Goal: Task Accomplishment & Management: Complete application form

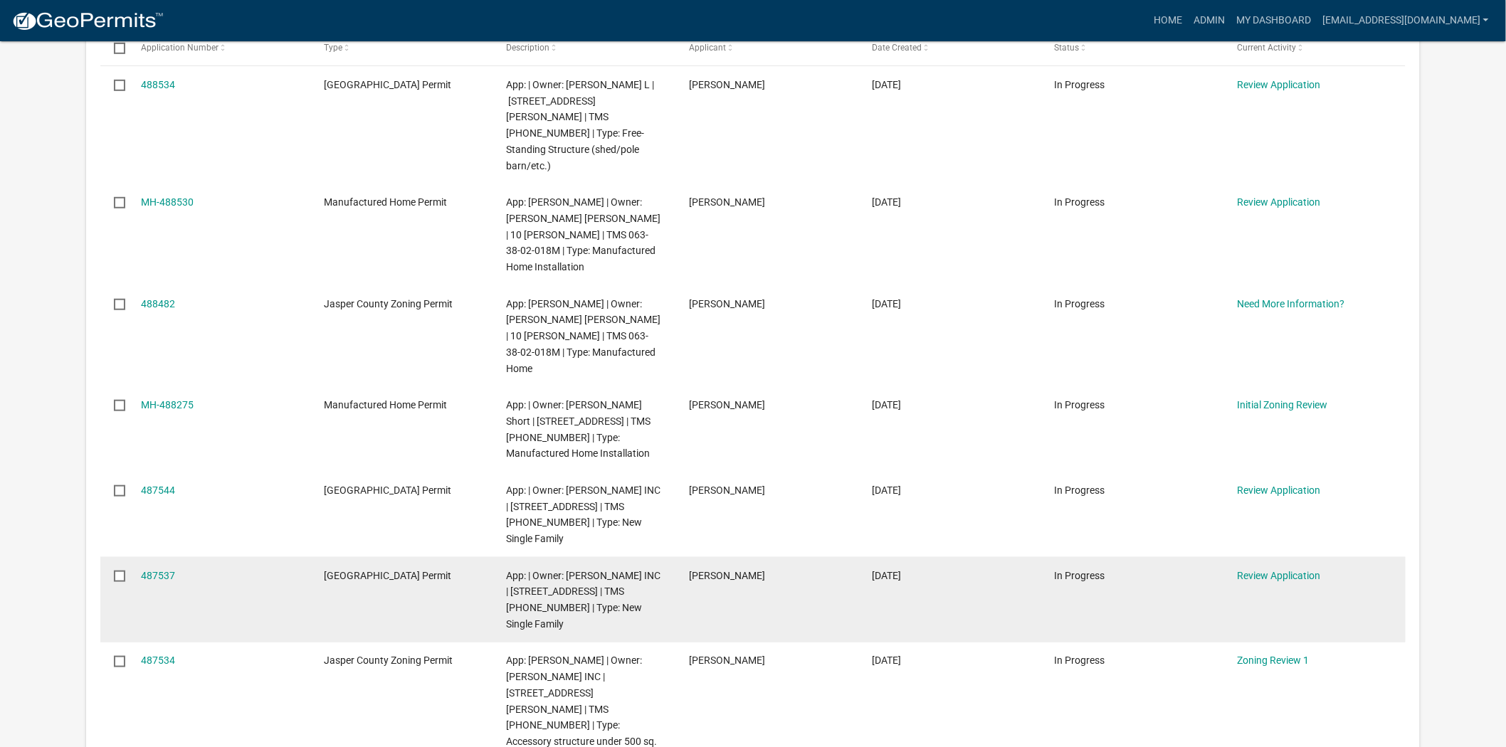
scroll to position [237, 0]
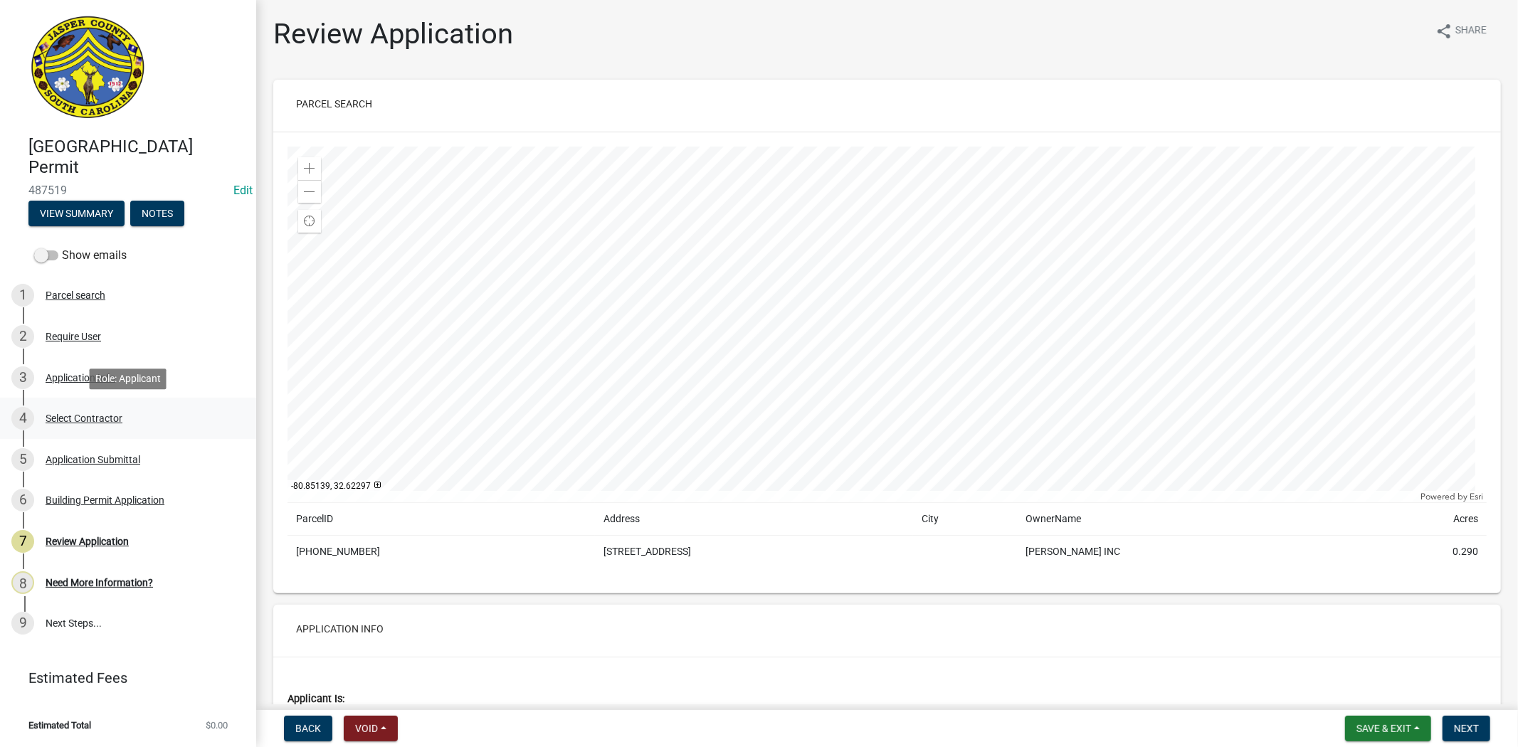
click at [98, 425] on div "4 Select Contractor" at bounding box center [122, 418] width 222 height 23
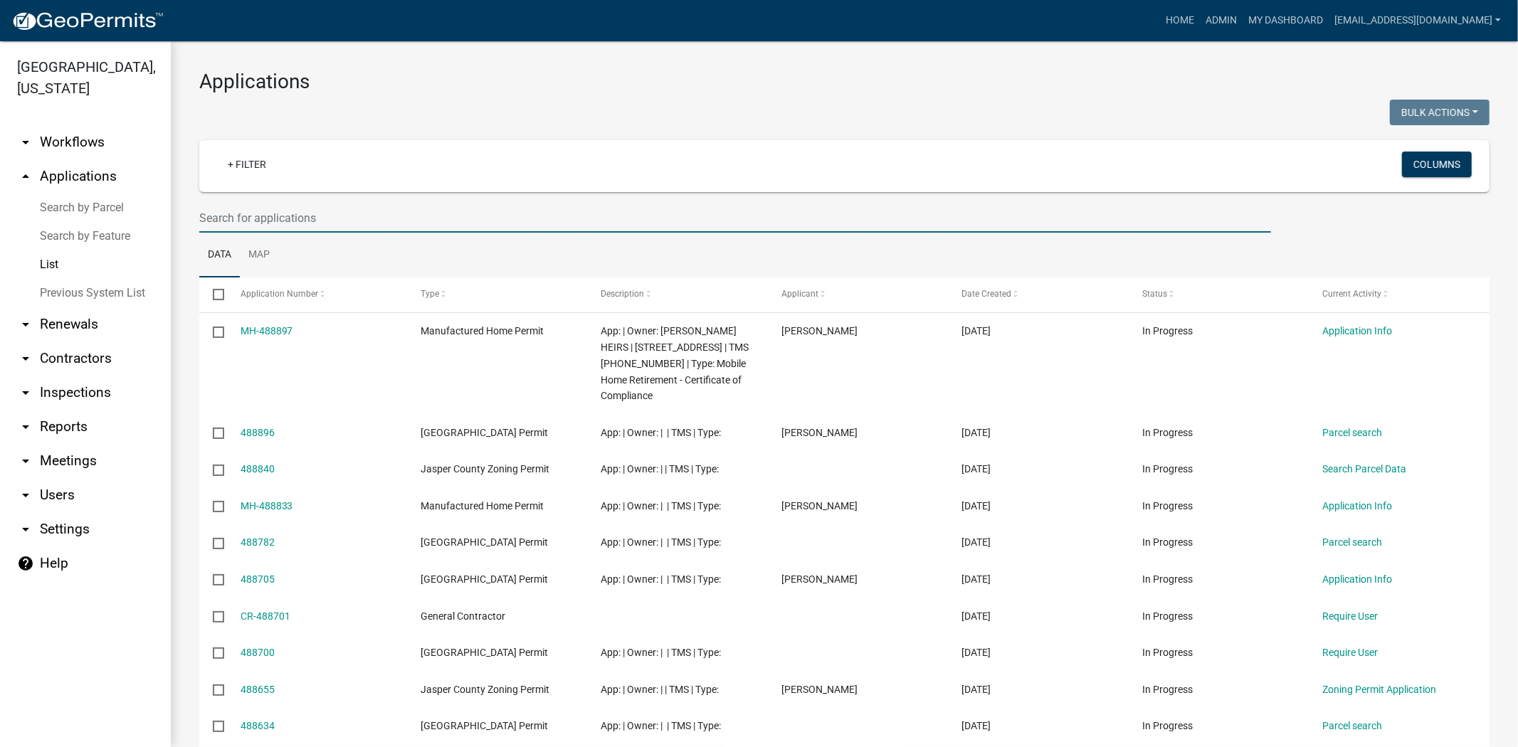
click at [327, 218] on input "text" at bounding box center [735, 218] width 1072 height 29
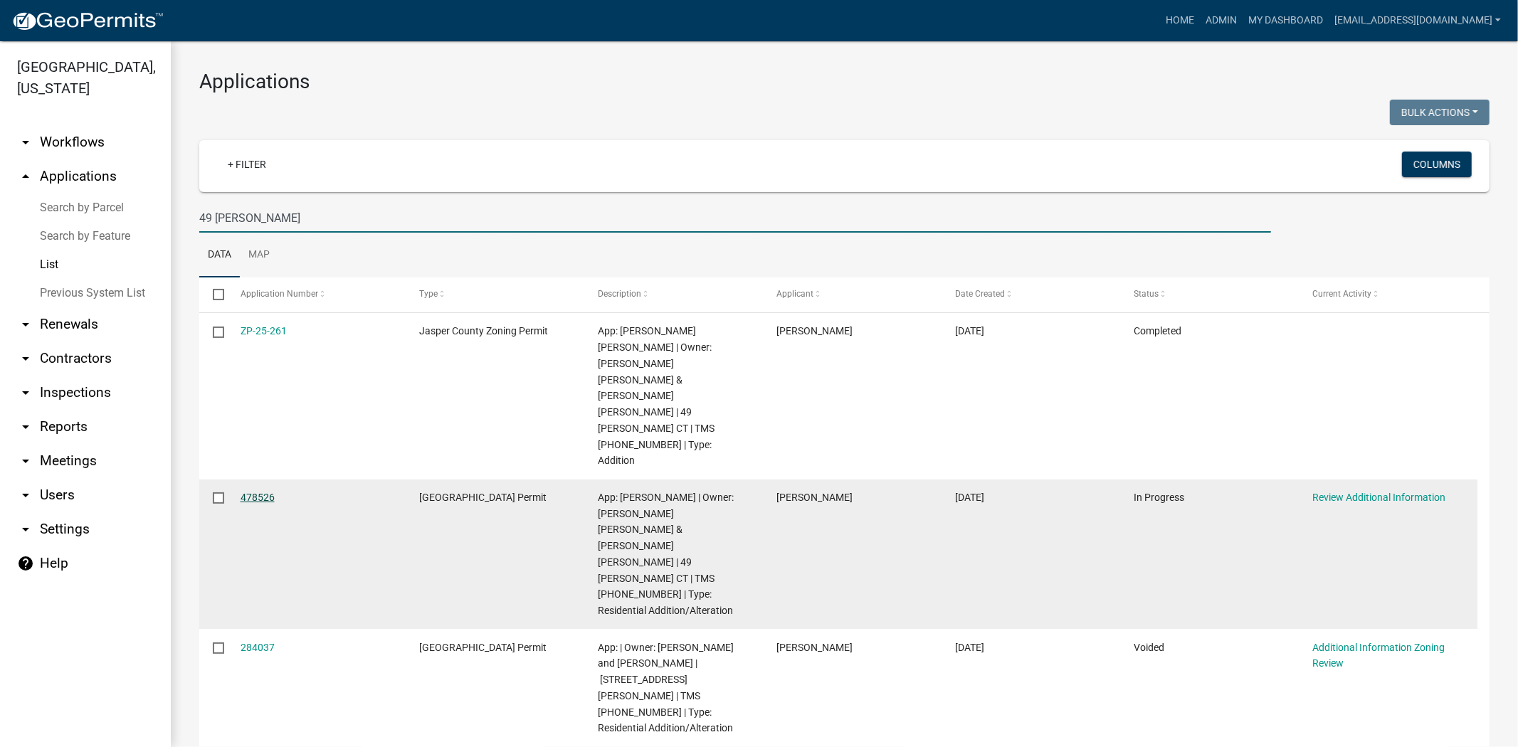
type input "49 lacy"
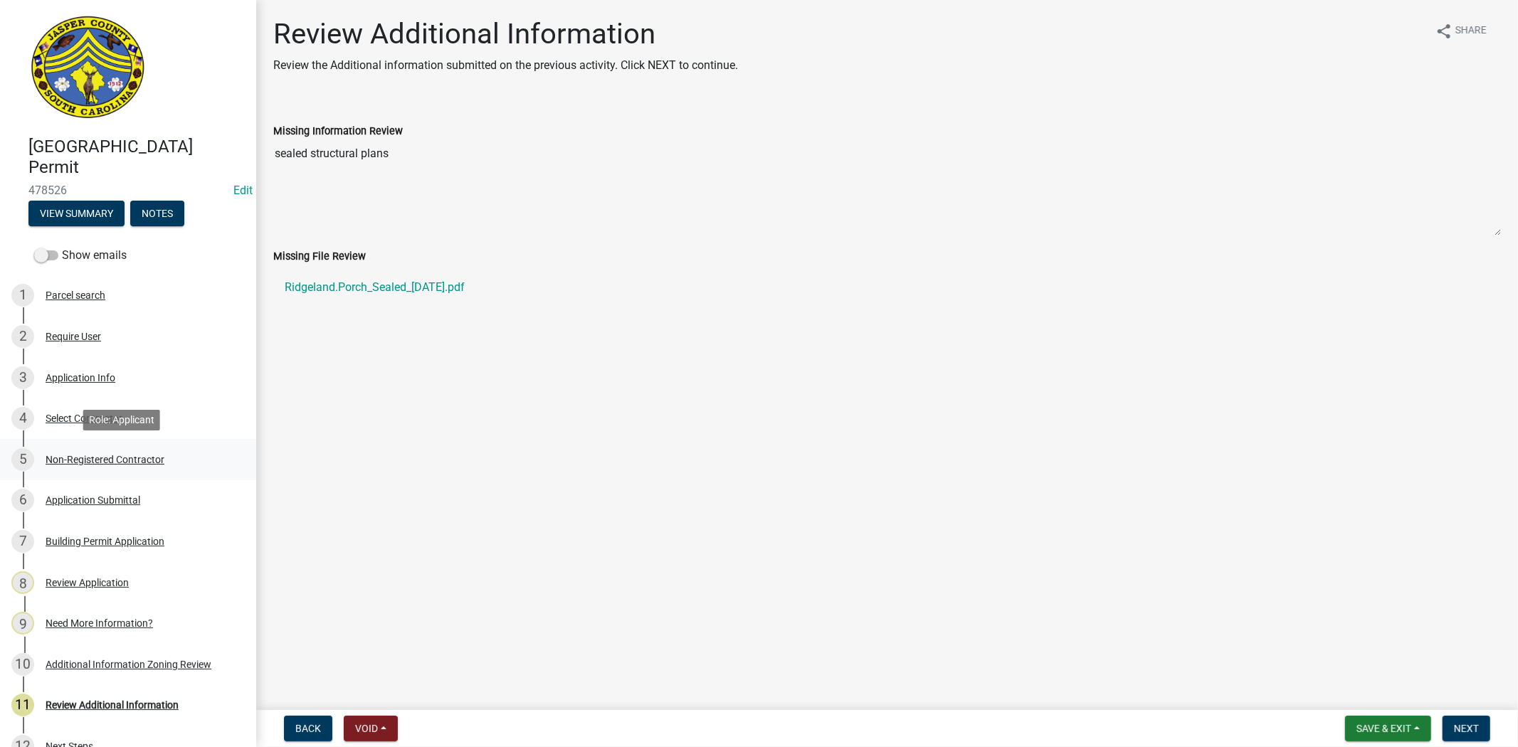
click at [125, 463] on div "Non-Registered Contractor" at bounding box center [105, 460] width 119 height 10
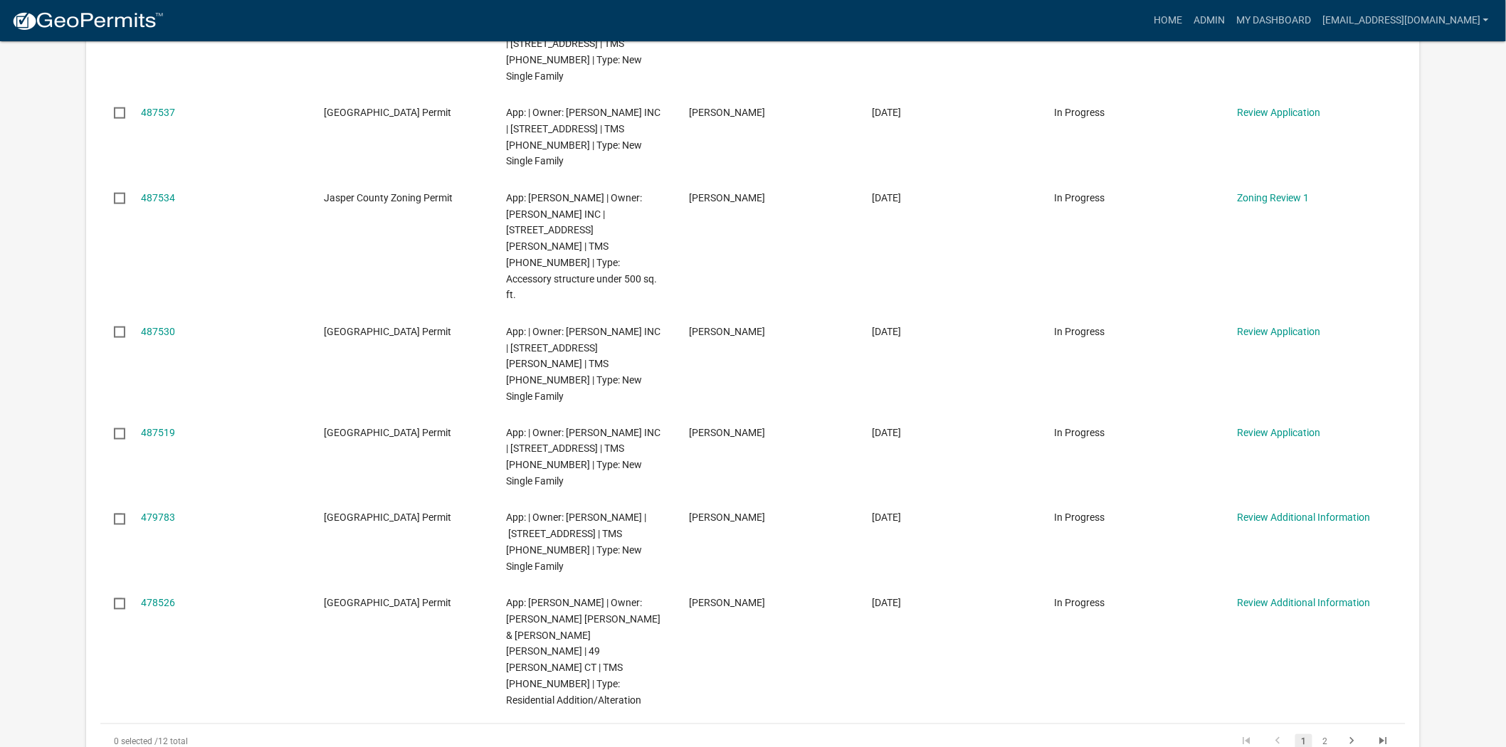
scroll to position [712, 0]
